Goal: Task Accomplishment & Management: Complete application form

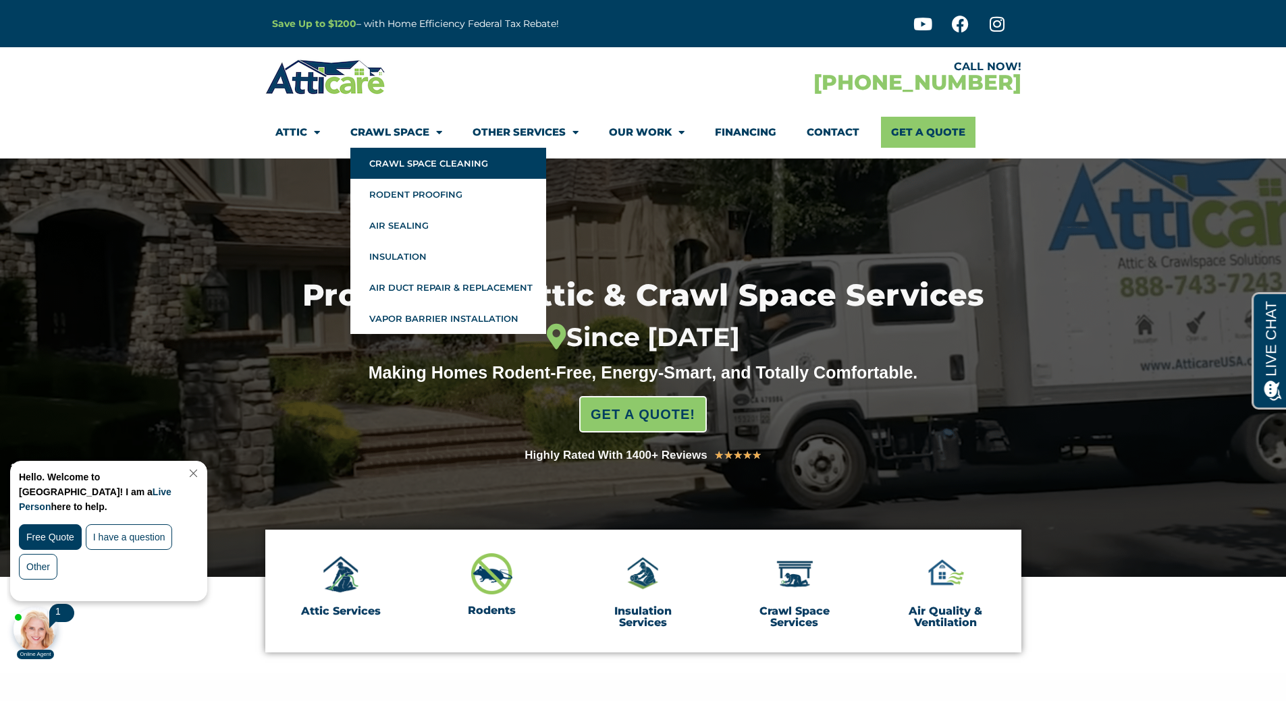
click at [390, 157] on link "Crawl Space Cleaning" at bounding box center [448, 163] width 196 height 31
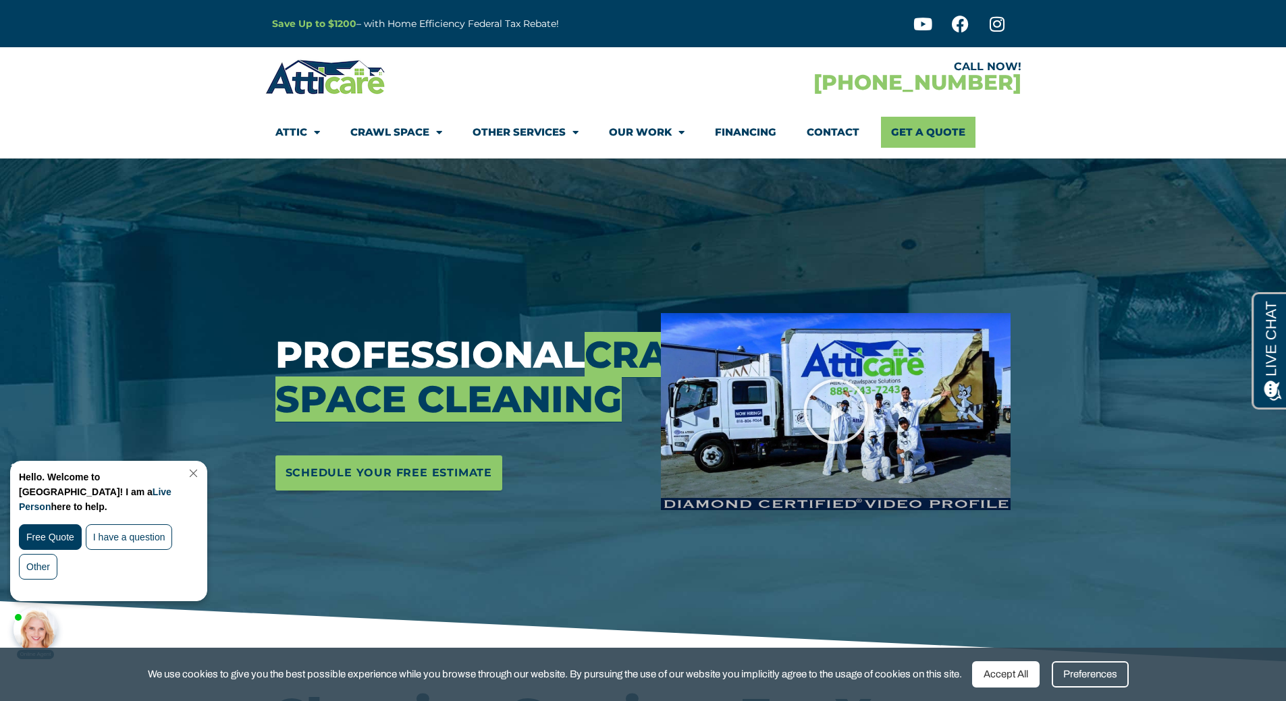
click at [1007, 672] on div "Accept All" at bounding box center [1006, 675] width 68 height 26
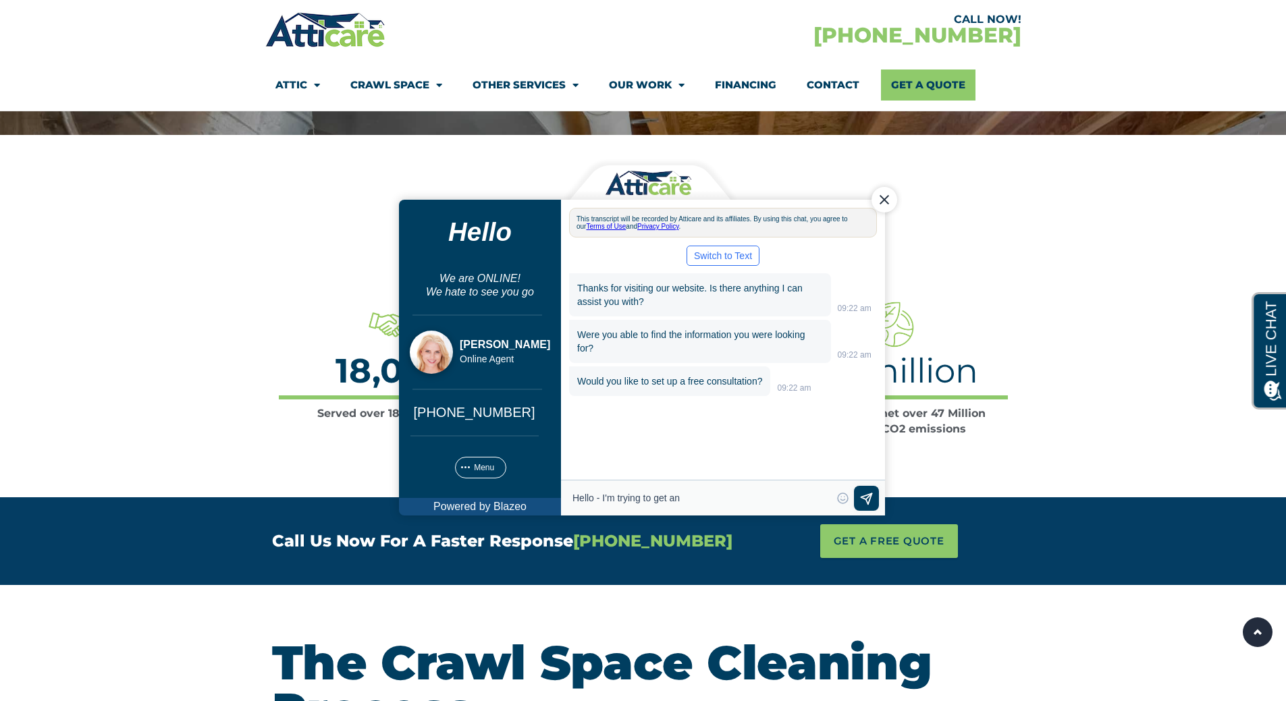
type textarea "Hello - I'm trying to get an"
click at [883, 201] on div "Close Chat" at bounding box center [884, 199] width 26 height 26
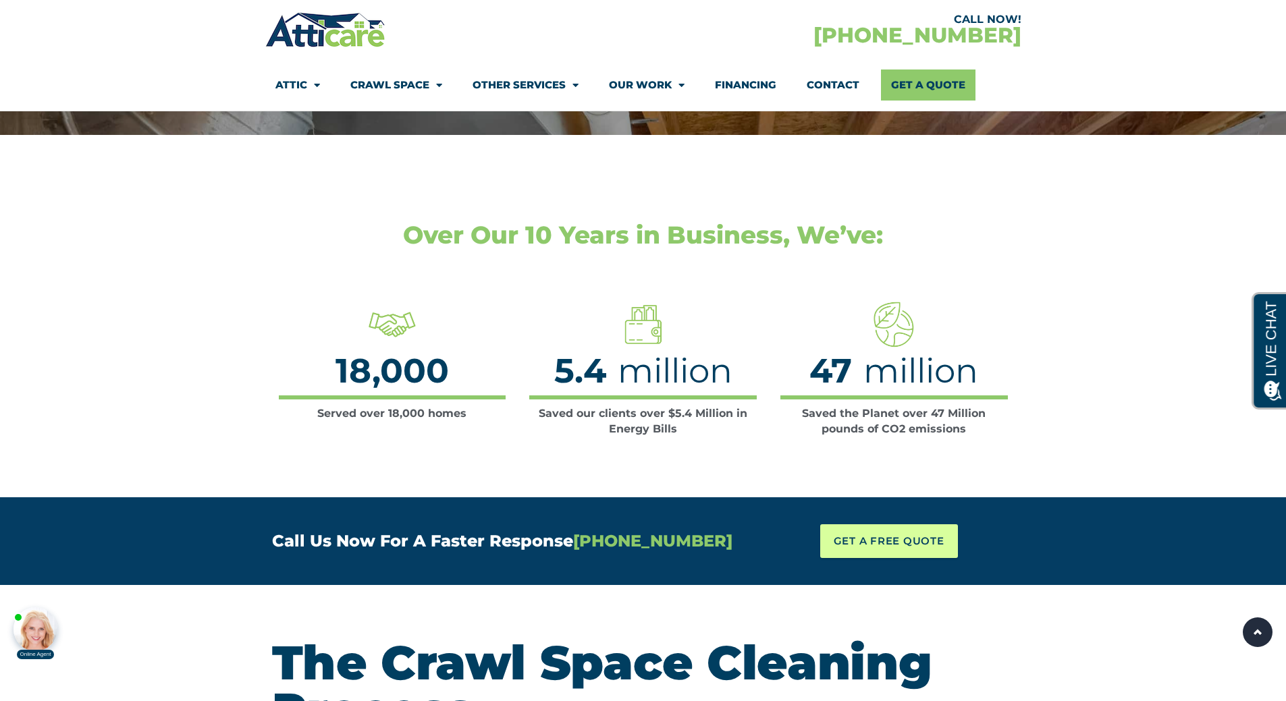
click at [855, 540] on span "GET A FREE QUOTE" at bounding box center [889, 541] width 111 height 20
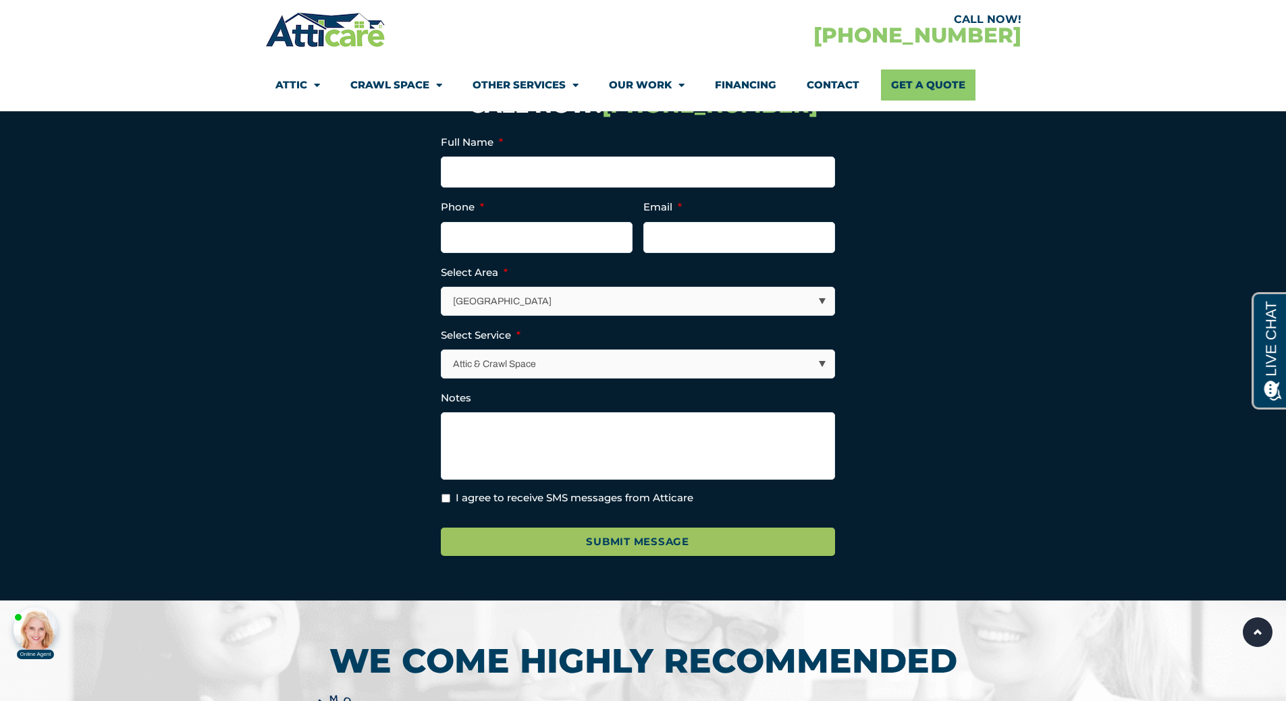
scroll to position [4605, 0]
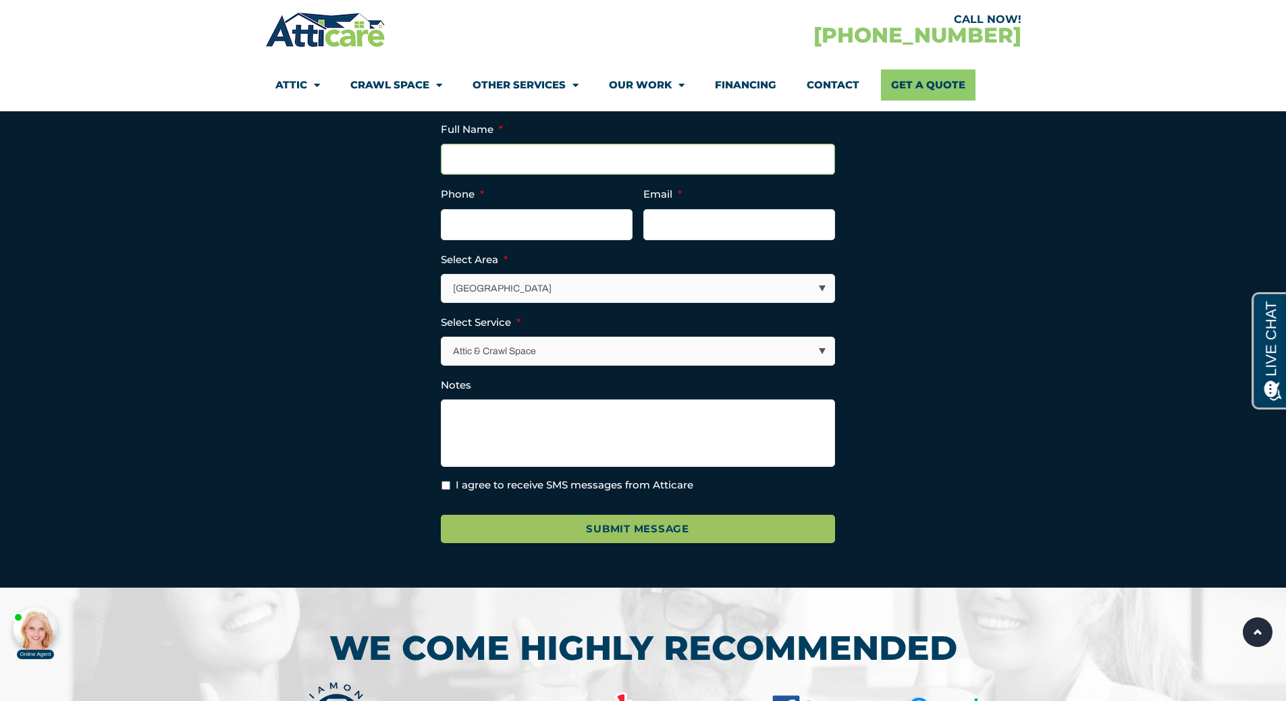
click at [555, 175] on input "Full Name *" at bounding box center [638, 159] width 394 height 31
type input "Joseph Alampi"
type input "(551) 206-3806"
type input "JosephAlampi7@gmail.com"
click at [593, 302] on select "Los Angeles Area San Francisco Bay Area New Jersey / New York Area Other Areas" at bounding box center [638, 289] width 393 height 28
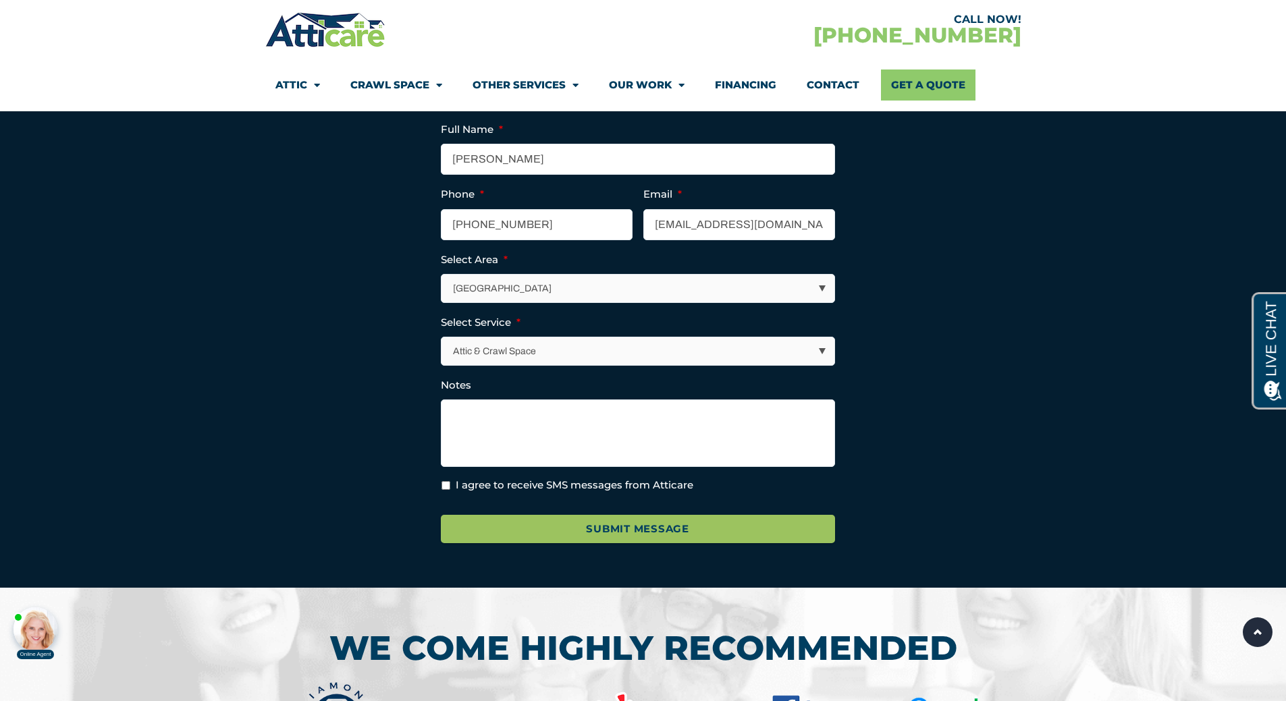
select select "[US_STATE] / [US_STATE][GEOGRAPHIC_DATA]"
click at [442, 298] on select "Los Angeles Area San Francisco Bay Area New Jersey / New York Area Other Areas" at bounding box center [638, 289] width 393 height 28
click at [531, 365] on select "Attic & Crawl Space Insulation Roofing Solar Energy Other Services" at bounding box center [638, 352] width 393 height 28
select select "Other Services"
click at [442, 361] on select "Attic & Crawl Space Insulation Roofing Solar Energy Other Services" at bounding box center [638, 352] width 393 height 28
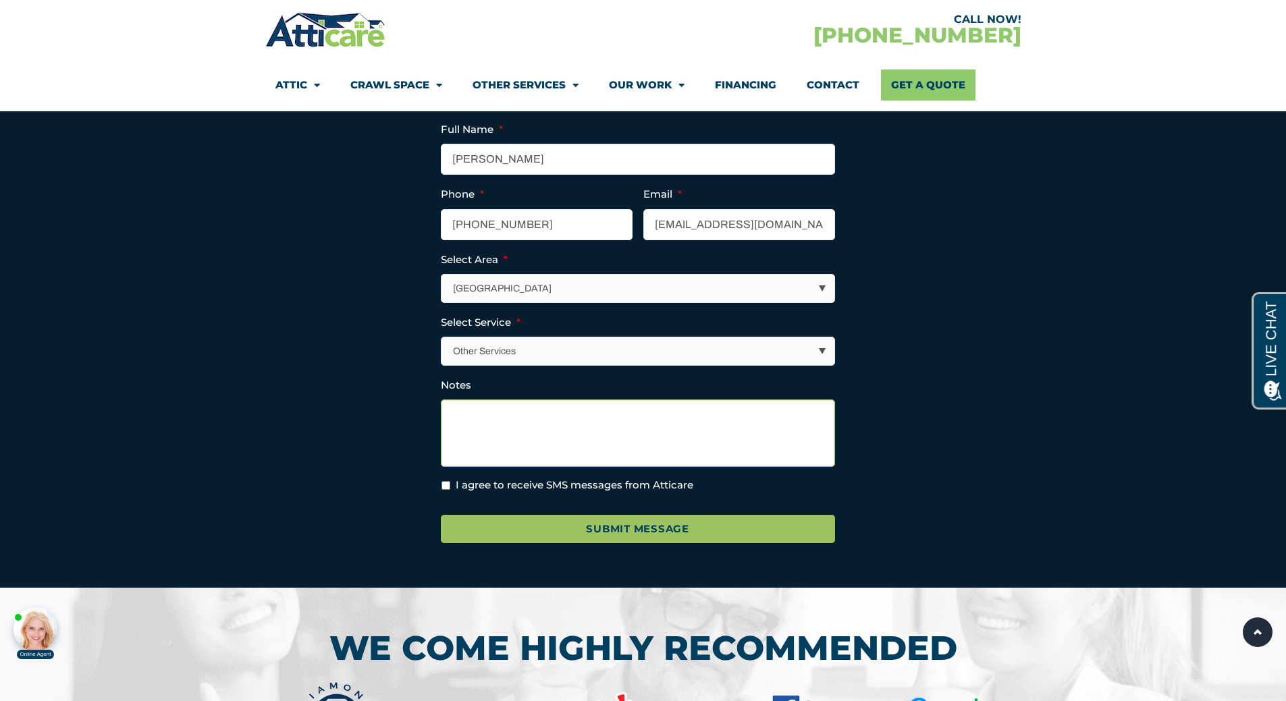
click at [518, 449] on textarea "Notes" at bounding box center [638, 434] width 394 height 68
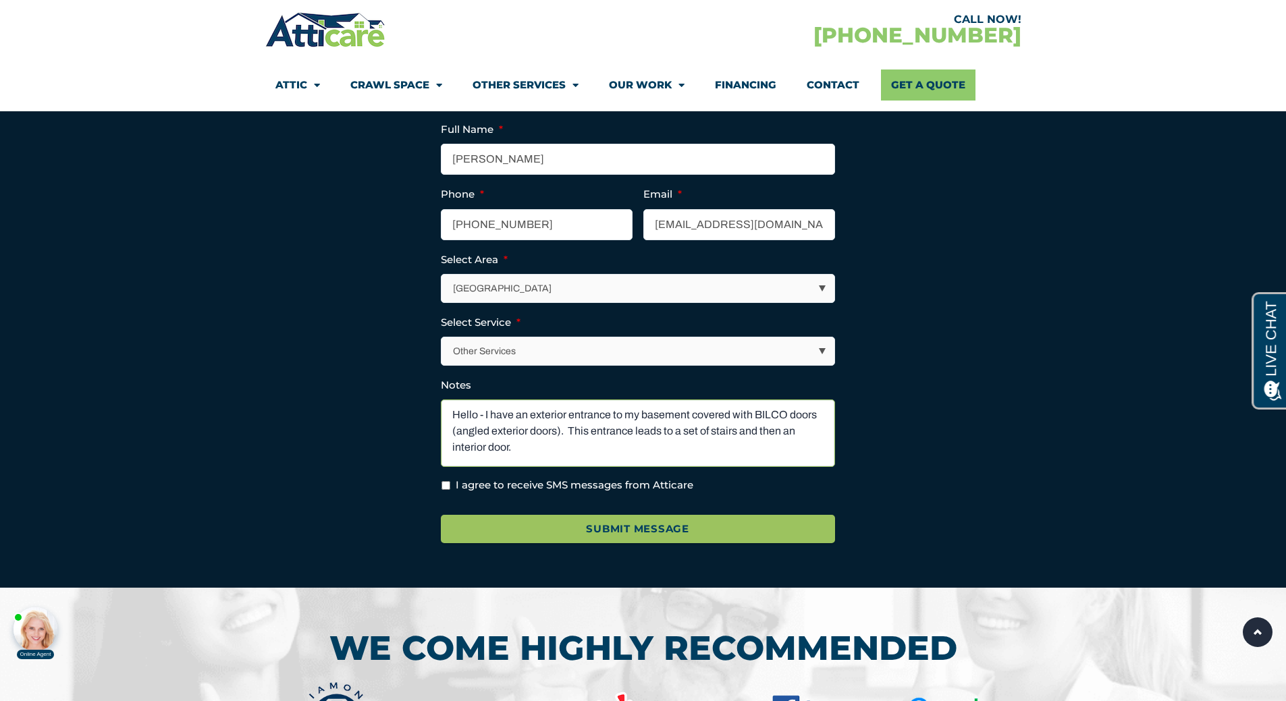
click at [682, 457] on textarea "Hello - I have an exterior entrance to my basement covered with BILCO doors (an…" at bounding box center [638, 434] width 394 height 68
click at [494, 467] on textarea "Hello - I have an exterior entrance to my basement covered with BILCO doors (an…" at bounding box center [638, 434] width 394 height 68
type textarea "Hello - I have an exterior entrance to my basement covered with BILCO doors (an…"
click at [448, 490] on input "I agree to receive SMS messages from Atticare" at bounding box center [446, 485] width 9 height 9
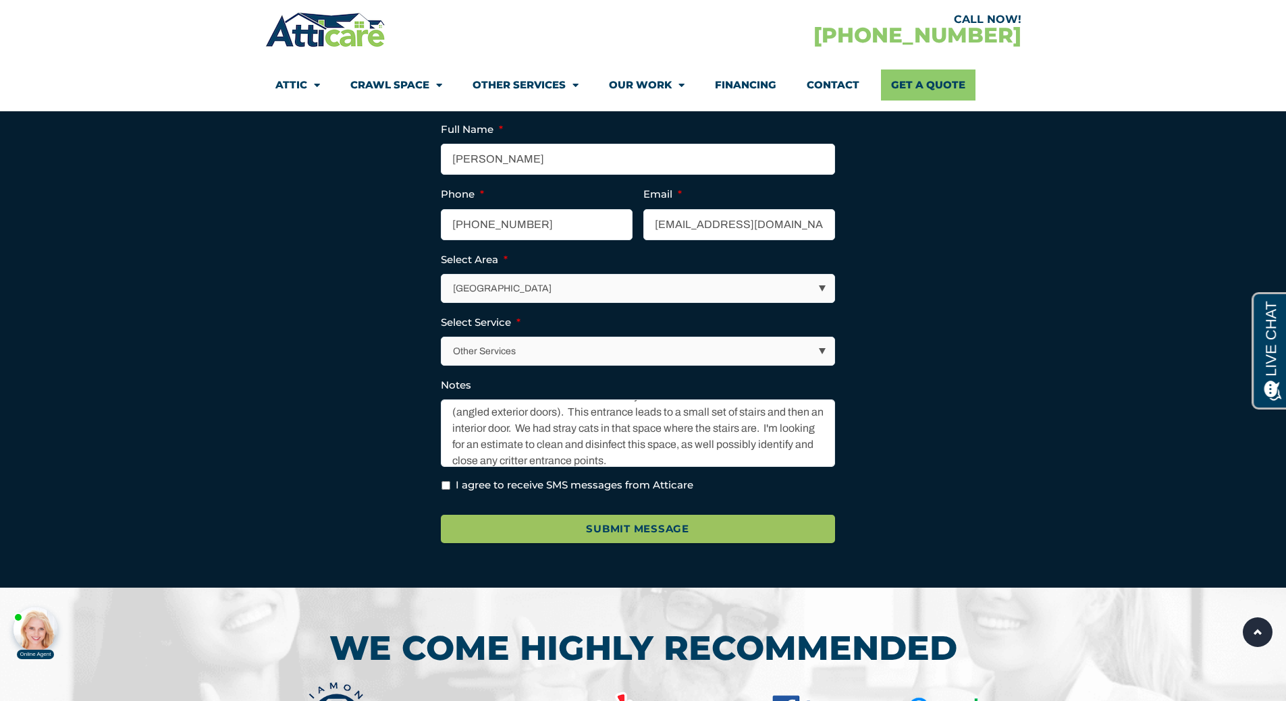
checkbox input "true"
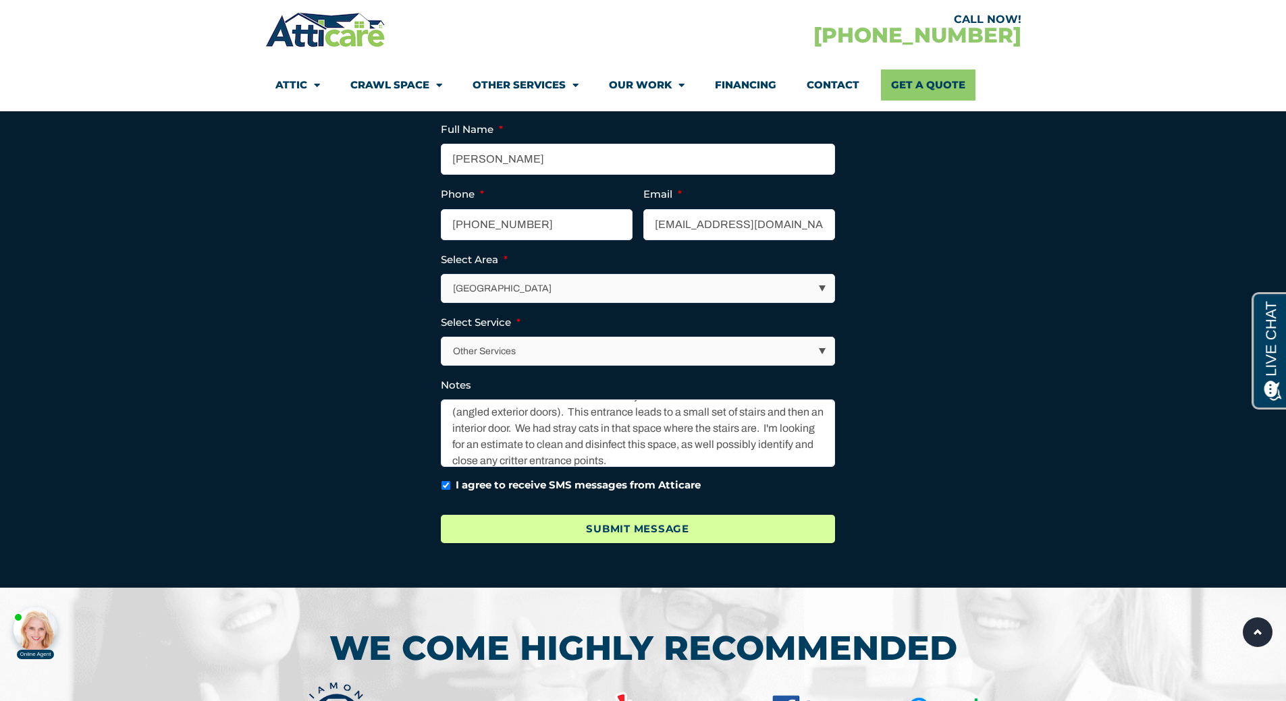
click at [723, 544] on input "Submit Message" at bounding box center [638, 529] width 394 height 29
